Goal: Task Accomplishment & Management: Manage account settings

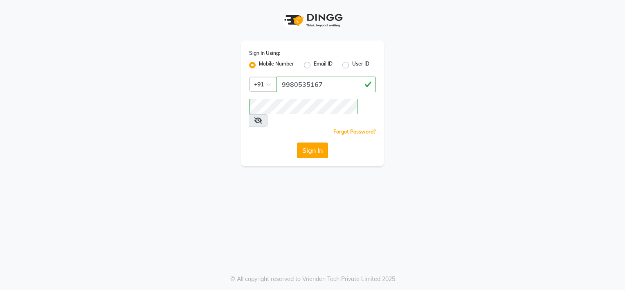
click at [304, 142] on button "Sign In" at bounding box center [312, 150] width 31 height 16
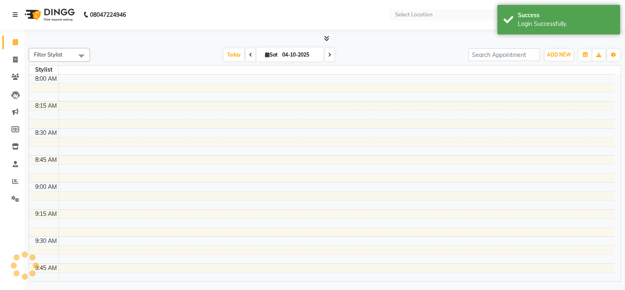
select select "en"
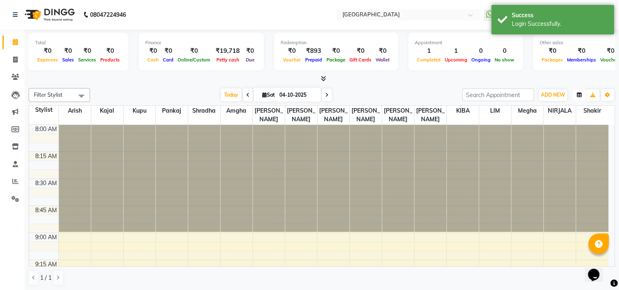
click at [578, 92] on icon "button" at bounding box center [579, 94] width 5 height 5
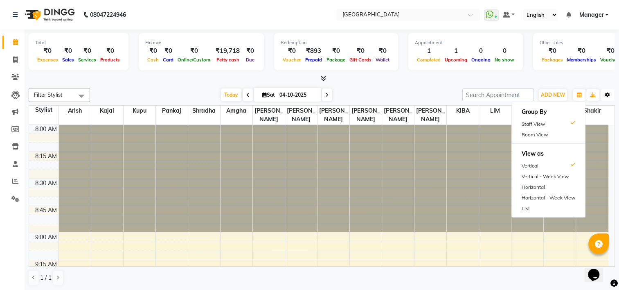
click at [604, 95] on button "Toggle Dropdown" at bounding box center [607, 94] width 13 height 11
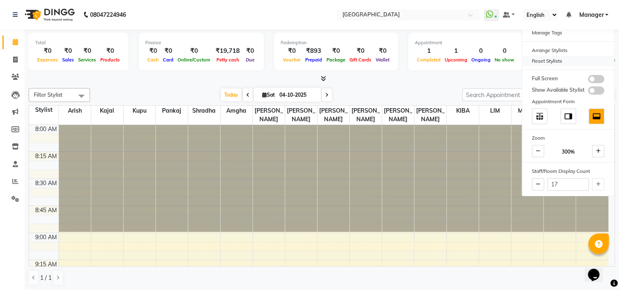
click at [561, 64] on div "Reset Stylists" at bounding box center [568, 61] width 92 height 11
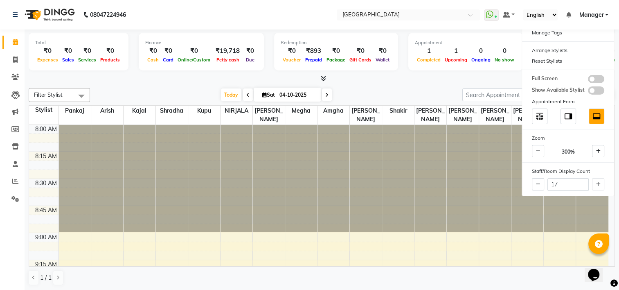
click at [82, 95] on span at bounding box center [81, 96] width 16 height 16
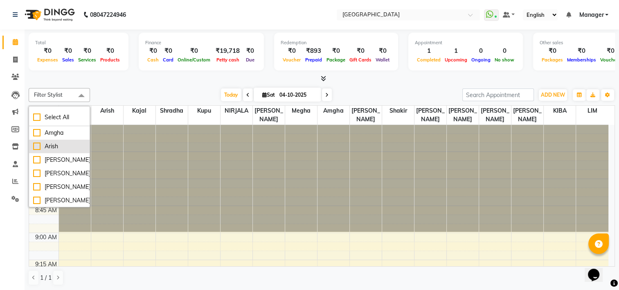
click at [46, 144] on div "Arish" at bounding box center [59, 146] width 52 height 9
checkbox input "true"
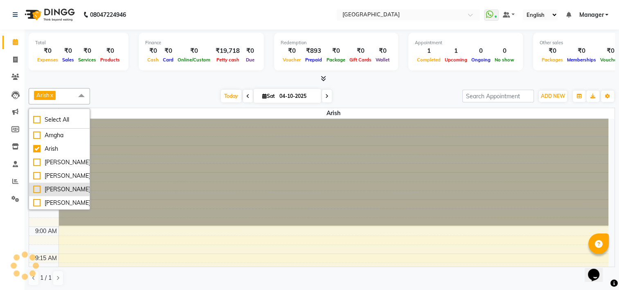
click at [44, 186] on div "[PERSON_NAME]" at bounding box center [59, 189] width 52 height 9
checkbox input "true"
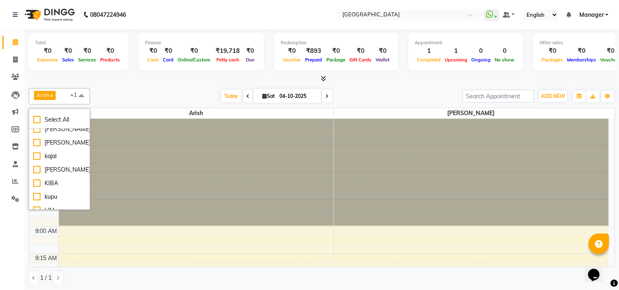
scroll to position [77, 0]
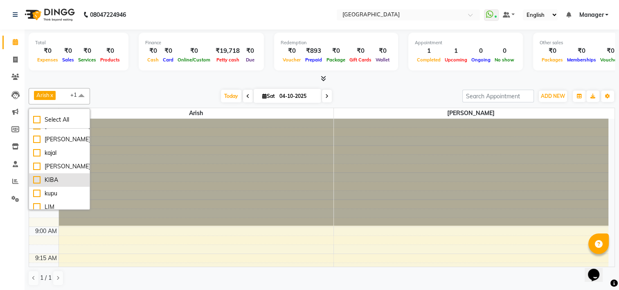
click at [44, 182] on div "KIBA" at bounding box center [59, 179] width 52 height 9
checkbox input "true"
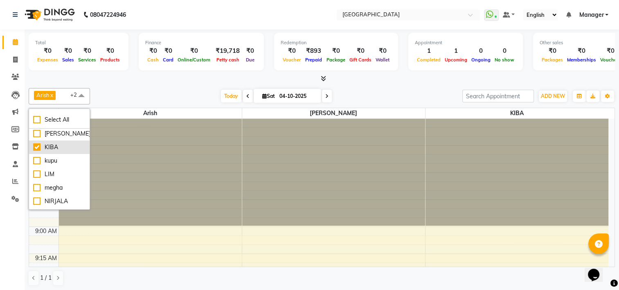
scroll to position [115, 0]
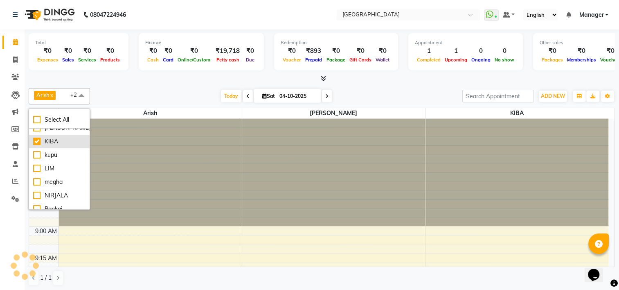
click at [44, 182] on div "megha" at bounding box center [59, 181] width 52 height 9
checkbox input "true"
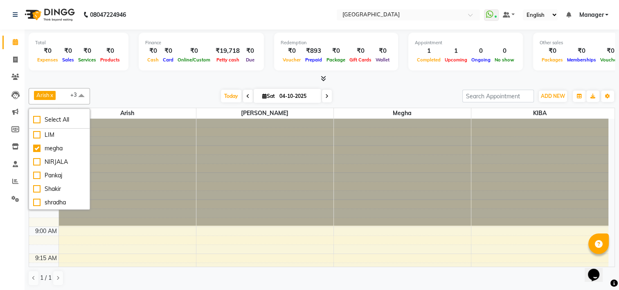
scroll to position [0, 0]
click at [139, 88] on div "Arish x DIPEN x KIBA x megha x +3 Select All Amgha Arish Arvind CHANDU DIPEN gu…" at bounding box center [322, 96] width 586 height 16
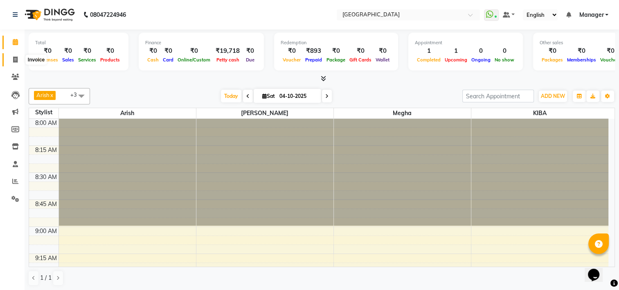
click at [13, 57] on icon at bounding box center [15, 59] width 4 height 6
select select "service"
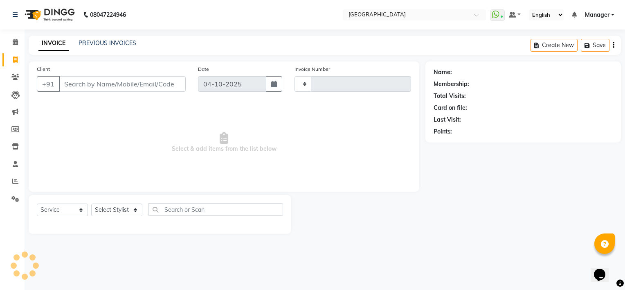
type input "1243"
select select "7871"
click at [100, 45] on link "PREVIOUS INVOICES" at bounding box center [108, 42] width 58 height 7
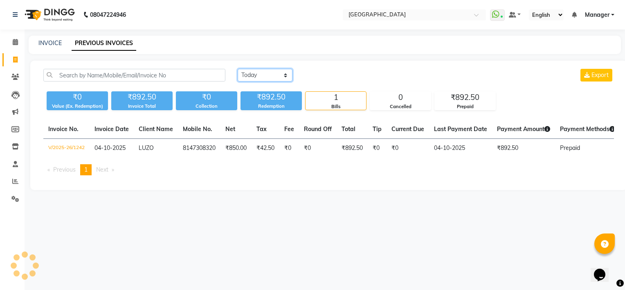
click at [285, 77] on select "Today Yesterday Custom Range" at bounding box center [265, 75] width 55 height 13
select select "yesterday"
click at [238, 69] on select "Today Yesterday Custom Range" at bounding box center [265, 75] width 55 height 13
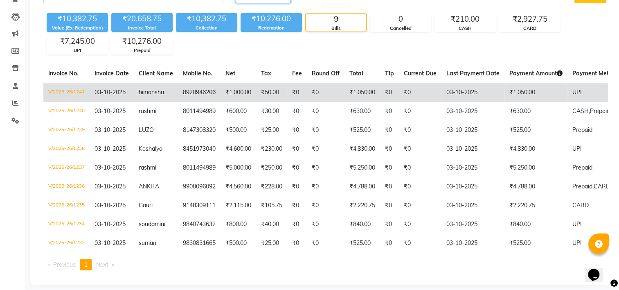
scroll to position [80, 0]
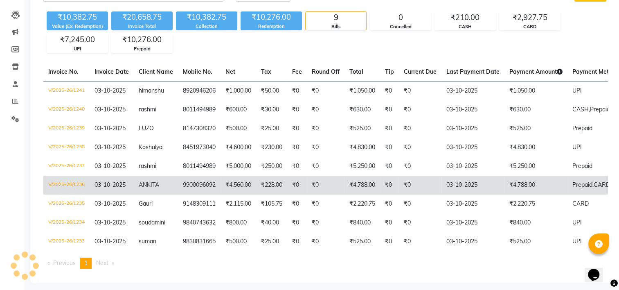
click at [240, 175] on td "₹4,560.00" at bounding box center [238, 184] width 36 height 19
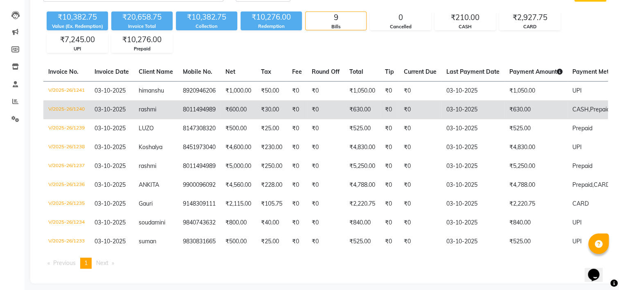
click at [219, 116] on td "8011494989" at bounding box center [199, 109] width 43 height 19
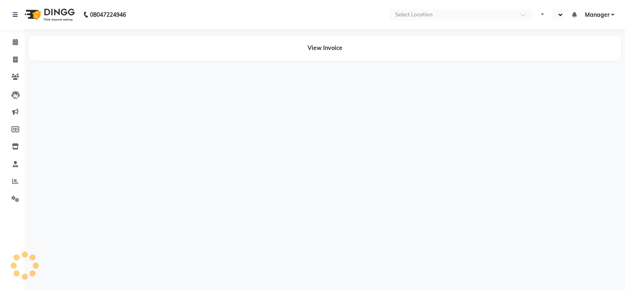
select select "en"
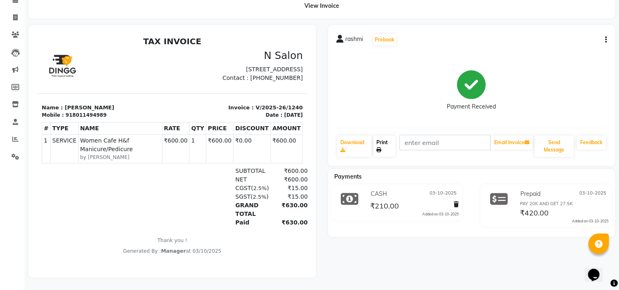
scroll to position [48, 0]
click at [353, 193] on icon at bounding box center [350, 199] width 18 height 16
click at [607, 34] on div "rashmi Prebook Payment Received Download Print Email Invoice Send Message Feedb…" at bounding box center [471, 95] width 287 height 141
click at [605, 40] on icon "button" at bounding box center [606, 40] width 2 height 0
click at [580, 25] on div "Split Service Amount" at bounding box center [565, 30] width 56 height 10
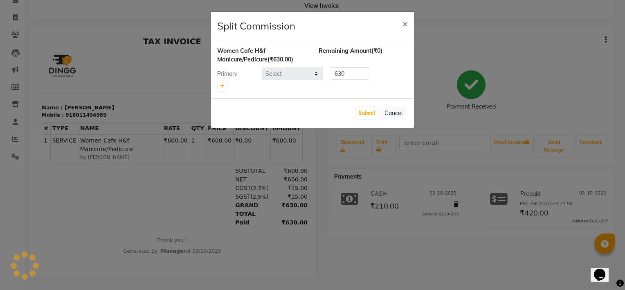
select select "79049"
click at [368, 111] on button "Submit" at bounding box center [367, 112] width 21 height 11
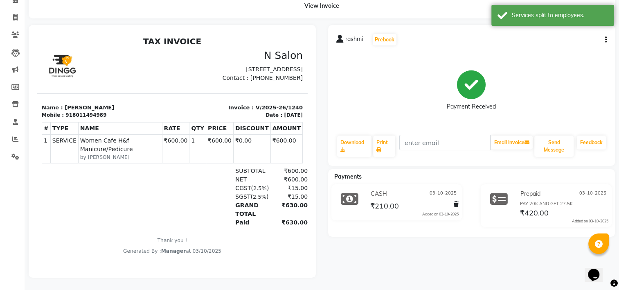
drag, startPoint x: 383, startPoint y: 200, endPoint x: 371, endPoint y: 221, distance: 24.0
click at [371, 221] on div "CASH [DATE] ₹210.00 Added on [DATE]" at bounding box center [397, 207] width 150 height 46
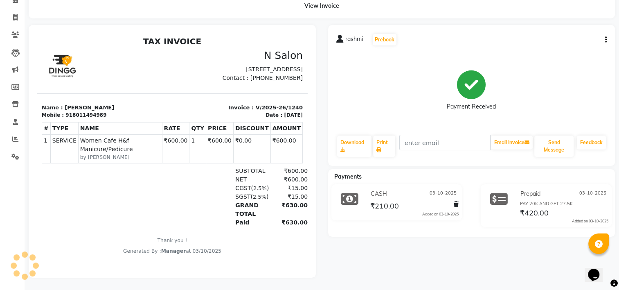
drag, startPoint x: 353, startPoint y: 194, endPoint x: 359, endPoint y: 256, distance: 62.0
click at [359, 256] on div "rashmi Prebook Payment Received Download Print Email Invoice Send Message Feedb…" at bounding box center [471, 151] width 299 height 252
click at [12, 13] on span at bounding box center [15, 17] width 14 height 9
select select "service"
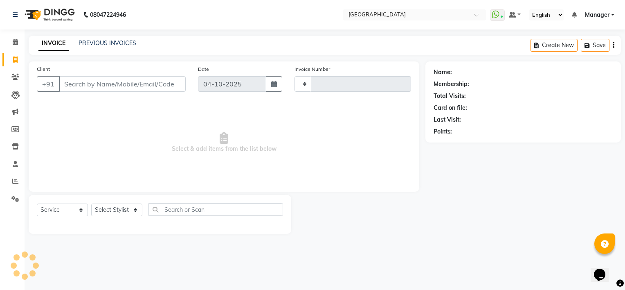
type input "1243"
select select "7871"
click at [599, 15] on span "Manager" at bounding box center [597, 15] width 25 height 9
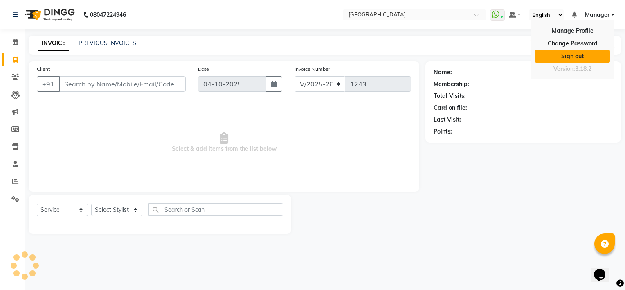
click at [582, 54] on link "Sign out" at bounding box center [572, 56] width 75 height 13
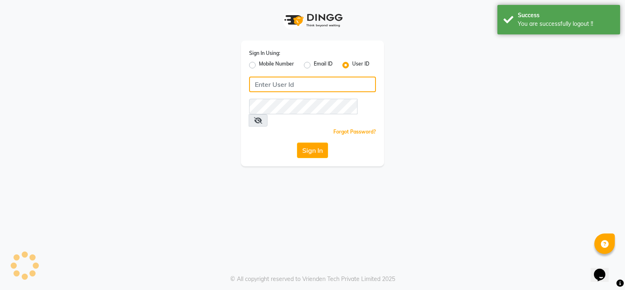
type input "8792012449"
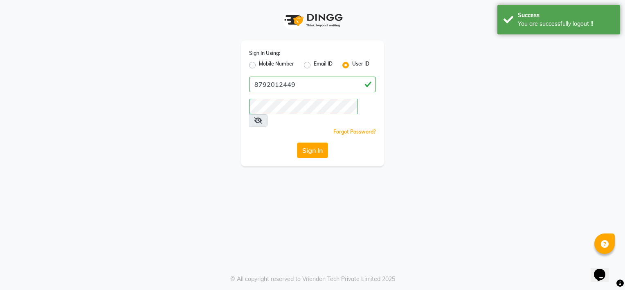
click at [276, 65] on label "Mobile Number" at bounding box center [276, 65] width 35 height 10
click at [264, 65] on input "Mobile Number" at bounding box center [261, 62] width 5 height 5
radio input "true"
radio input "false"
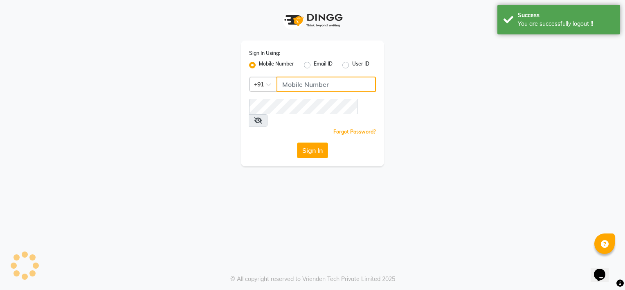
click at [291, 83] on input "Username" at bounding box center [325, 84] width 99 height 16
type input "8792012449"
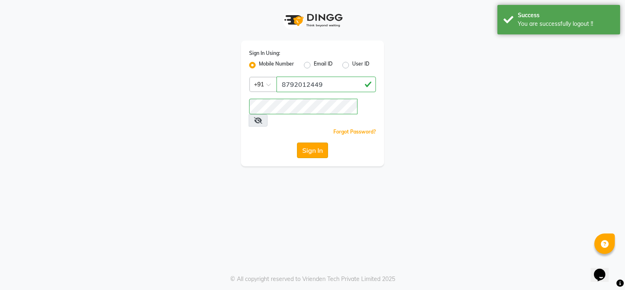
click at [314, 142] on button "Sign In" at bounding box center [312, 150] width 31 height 16
